Goal: Information Seeking & Learning: Learn about a topic

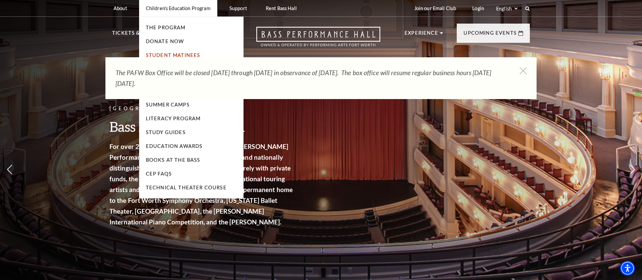
click at [177, 54] on link "Student Matinees" at bounding box center [173, 55] width 55 height 6
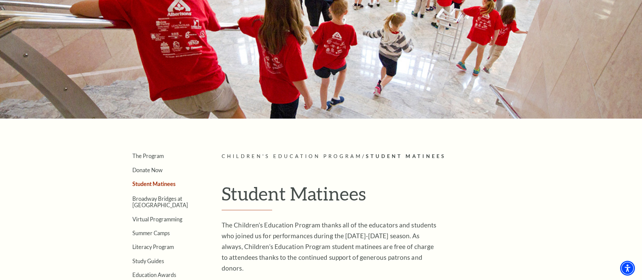
scroll to position [130, 0]
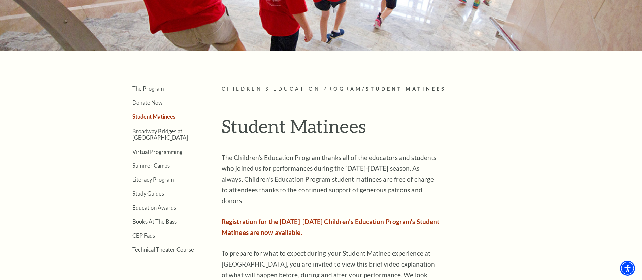
click at [155, 87] on link "The Program" at bounding box center [147, 88] width 31 height 6
